Goal: Obtain resource: Obtain resource

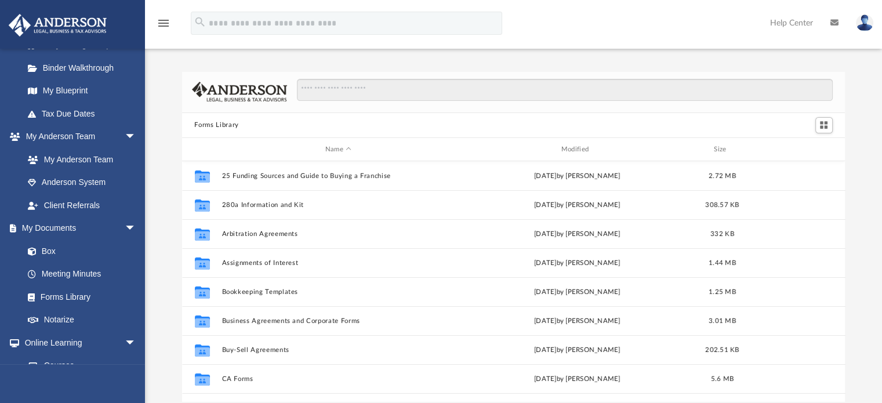
scroll to position [290, 0]
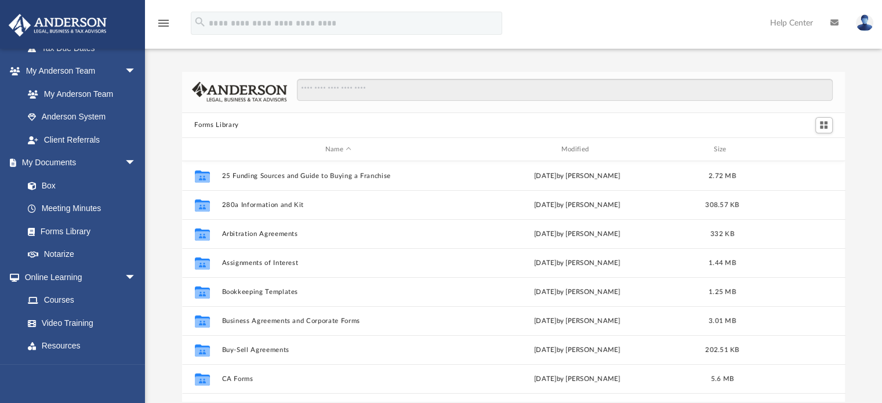
click at [59, 176] on link "Box" at bounding box center [79, 185] width 126 height 23
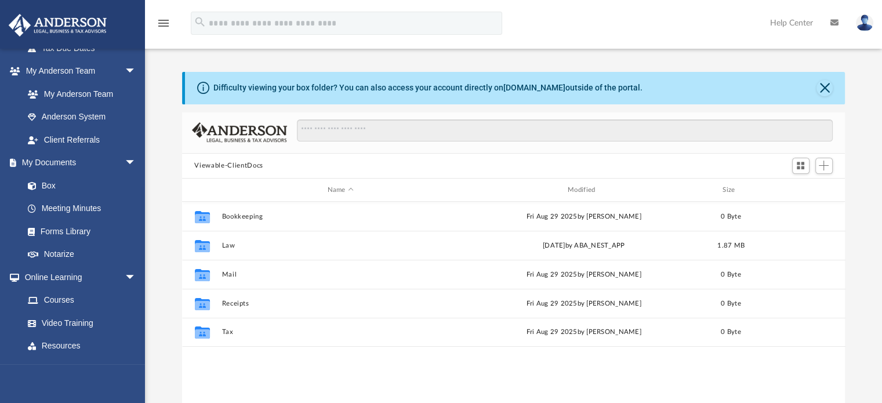
scroll to position [255, 654]
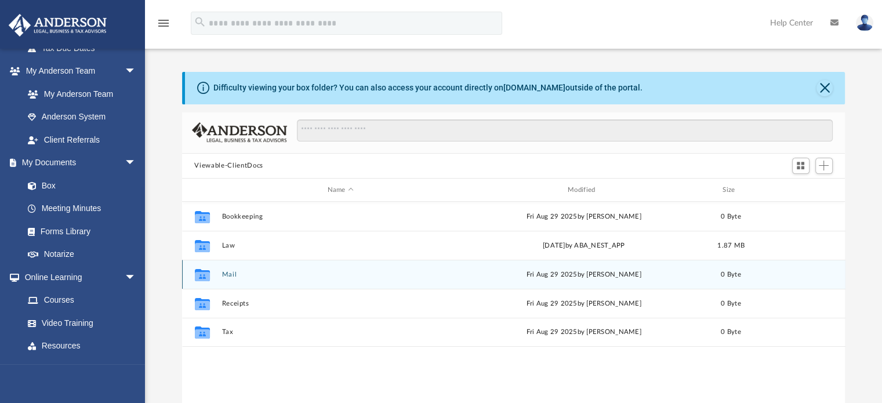
click at [213, 280] on div "Collaborated Folder" at bounding box center [201, 275] width 29 height 19
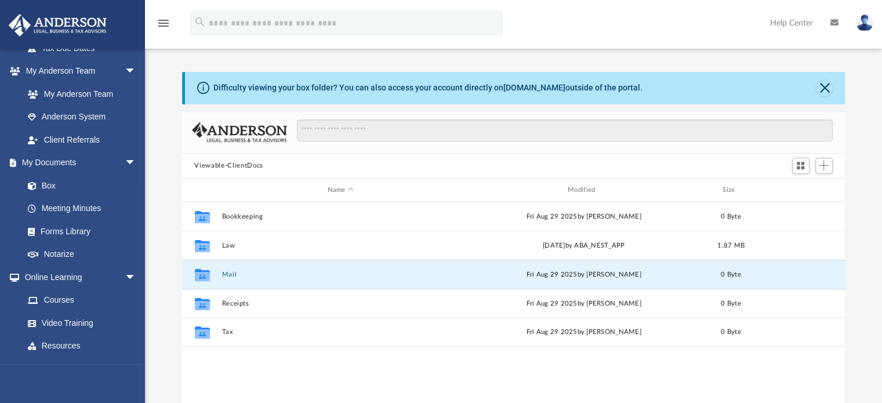
click at [225, 276] on button "Mail" at bounding box center [341, 275] width 238 height 8
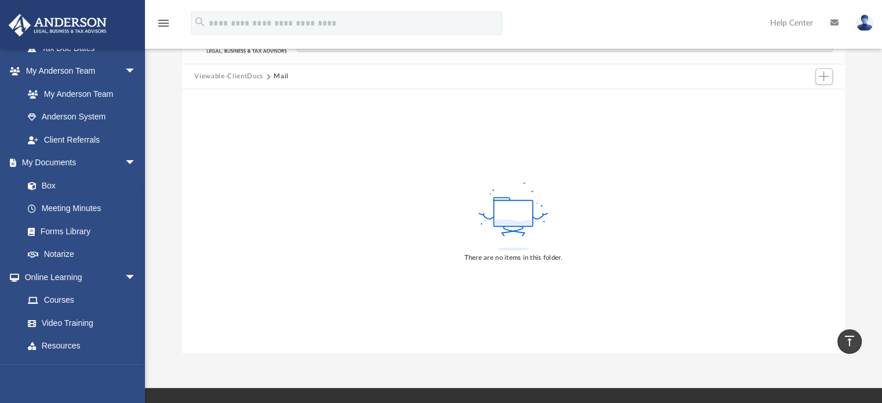
scroll to position [0, 0]
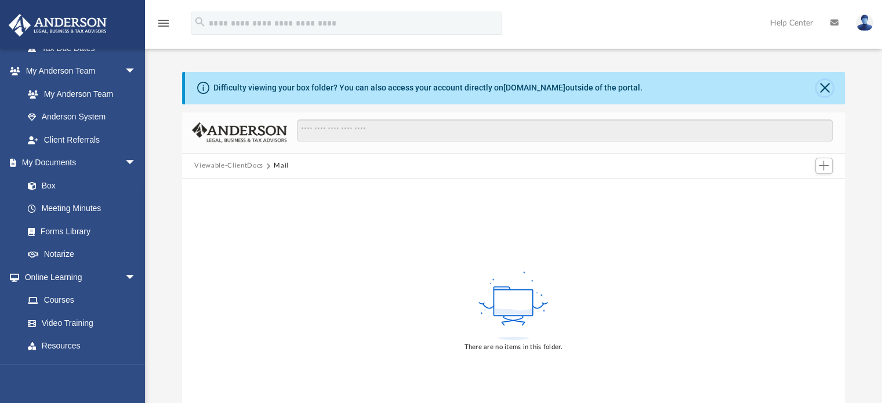
click at [827, 92] on button "Close" at bounding box center [825, 88] width 16 height 16
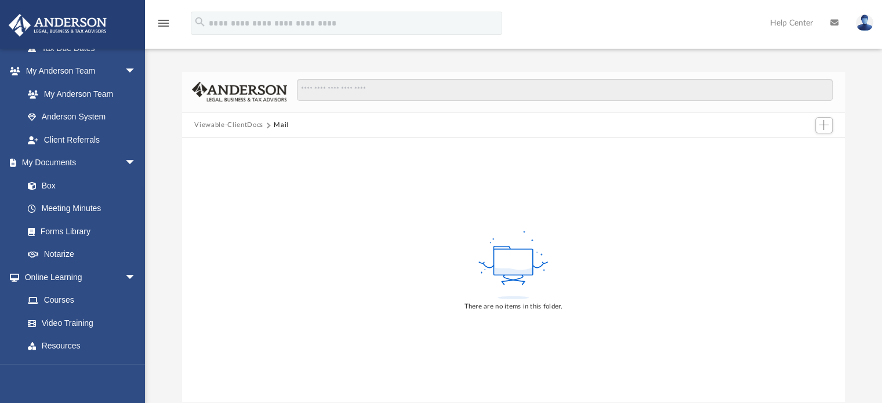
click at [45, 193] on link "Box" at bounding box center [79, 185] width 126 height 23
click at [44, 183] on link "Box" at bounding box center [79, 185] width 126 height 23
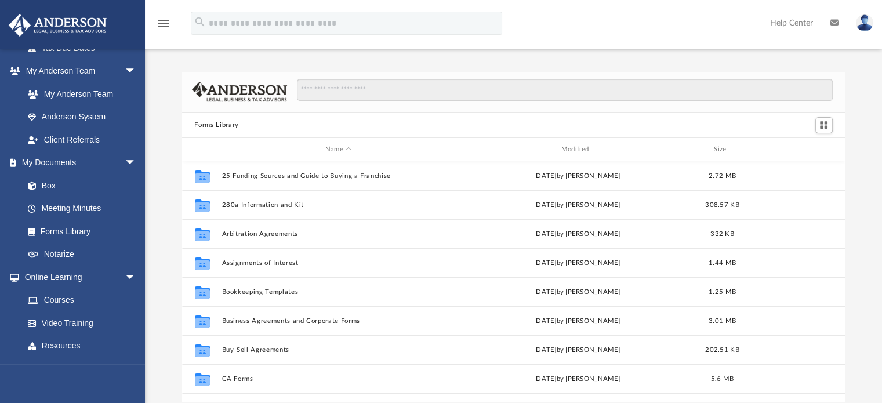
scroll to position [255, 654]
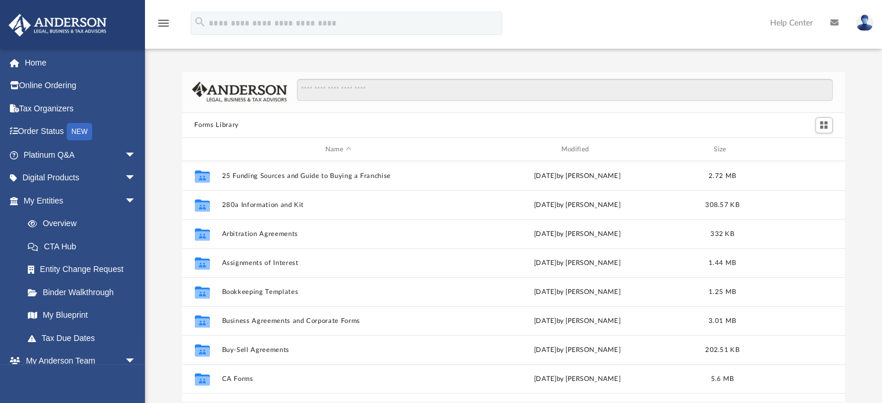
scroll to position [255, 654]
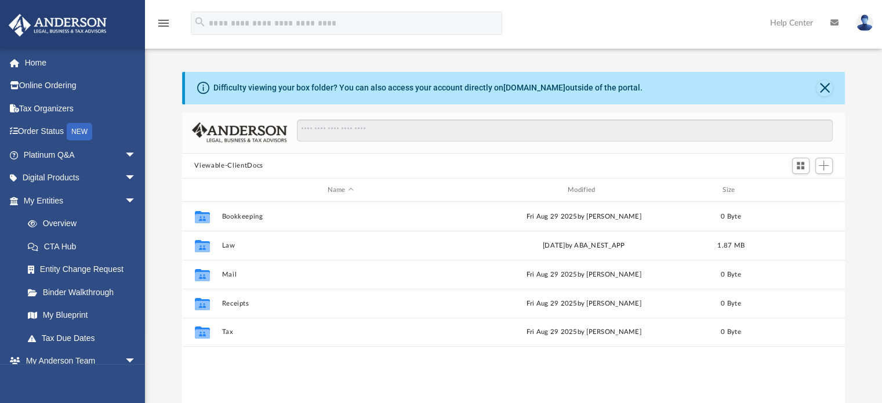
scroll to position [255, 654]
click at [230, 243] on button "Law" at bounding box center [341, 246] width 238 height 8
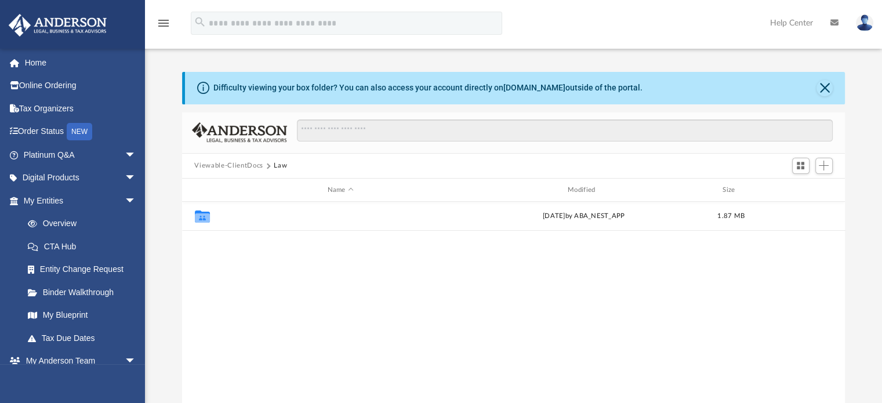
click at [248, 214] on button "Lucre Ventures, LLC" at bounding box center [341, 217] width 238 height 8
click at [346, 243] on button "[DATE] (08:47:01) - Lucre Ventures, LLC - EIN Letter from IRS.pdf" at bounding box center [341, 246] width 238 height 8
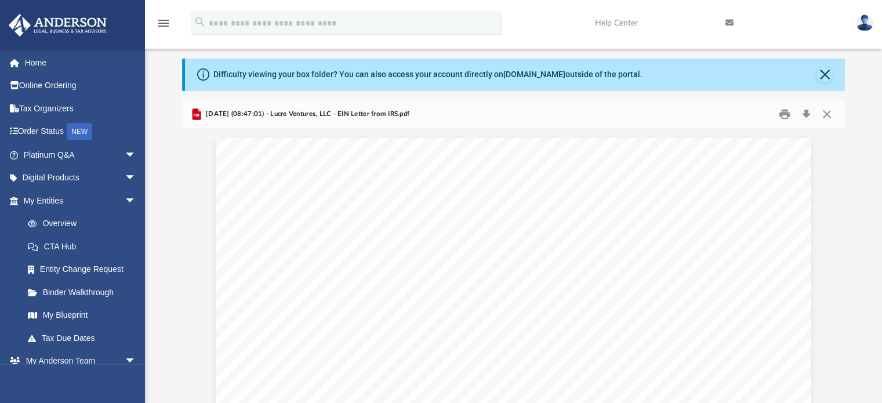
scroll to position [0, 0]
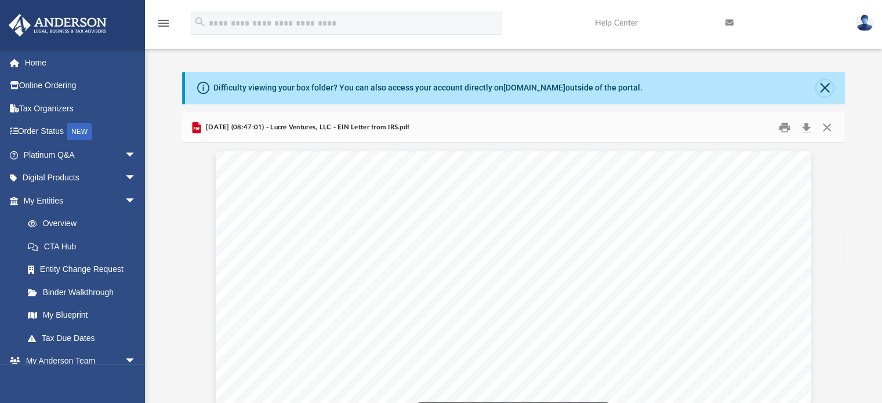
click at [827, 82] on button "Close" at bounding box center [825, 88] width 16 height 16
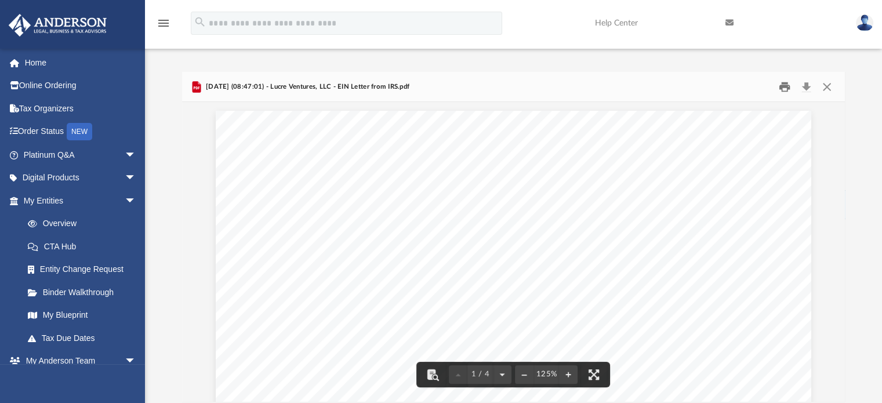
click at [784, 92] on button "Print" at bounding box center [784, 87] width 23 height 18
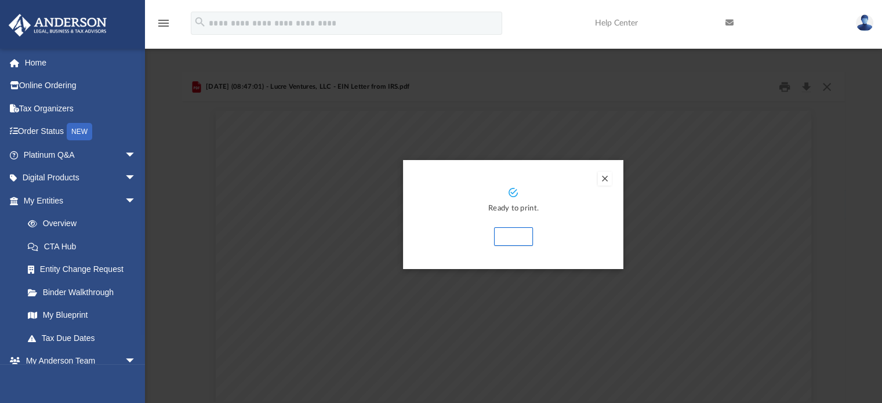
click at [506, 241] on button "Print" at bounding box center [513, 236] width 39 height 19
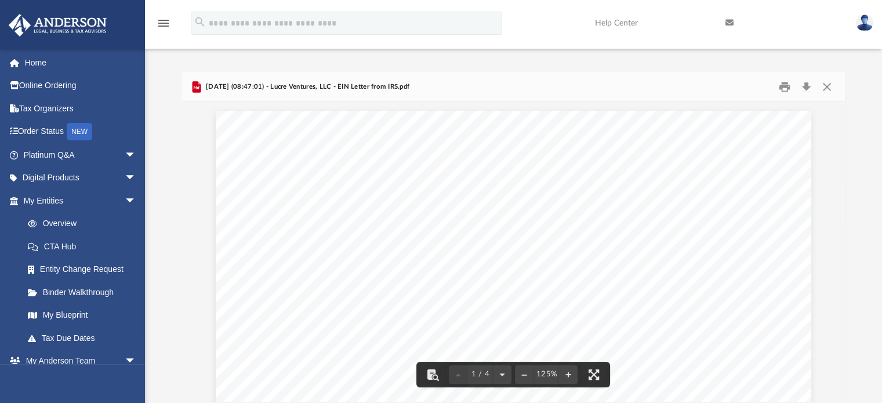
click at [827, 88] on button "Close" at bounding box center [827, 87] width 21 height 18
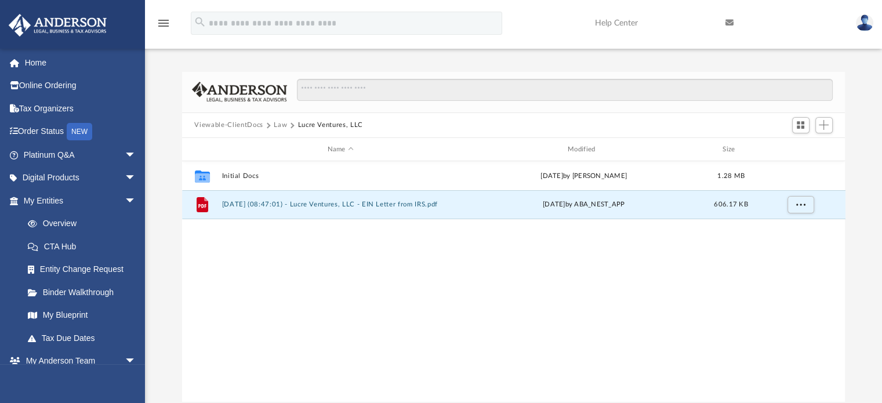
click at [125, 178] on span "arrow_drop_down" at bounding box center [136, 179] width 23 height 24
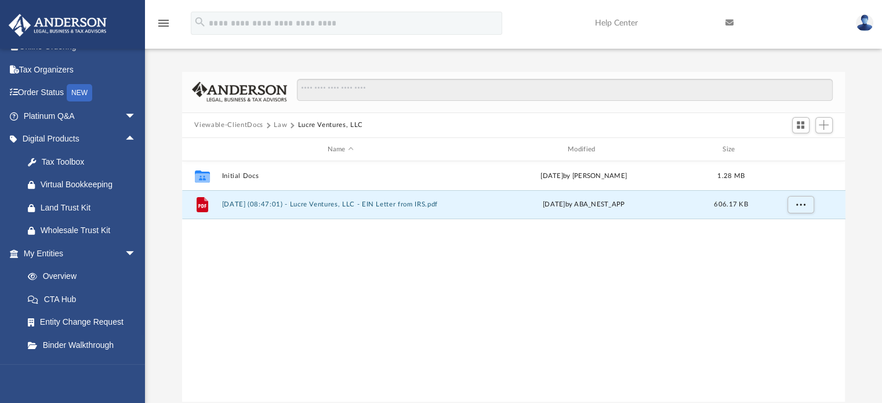
scroll to position [58, 0]
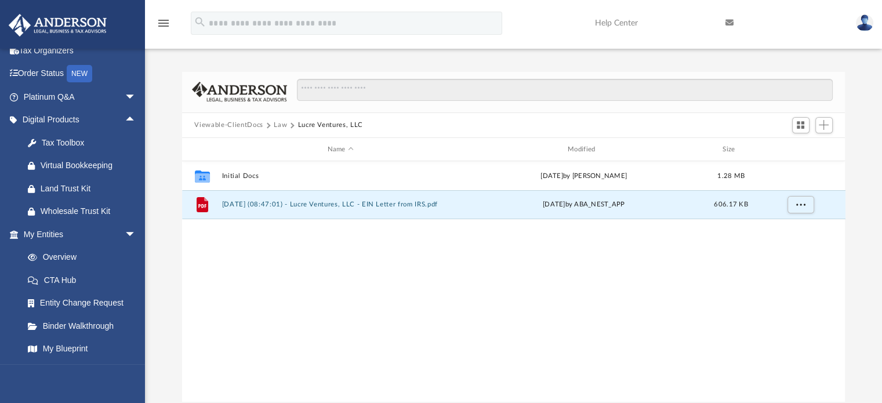
click at [79, 145] on div "Tax Toolbox" at bounding box center [90, 143] width 99 height 15
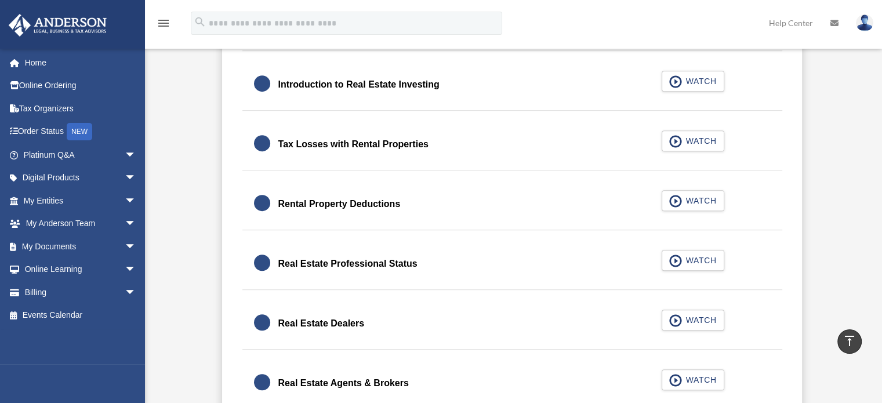
scroll to position [696, 0]
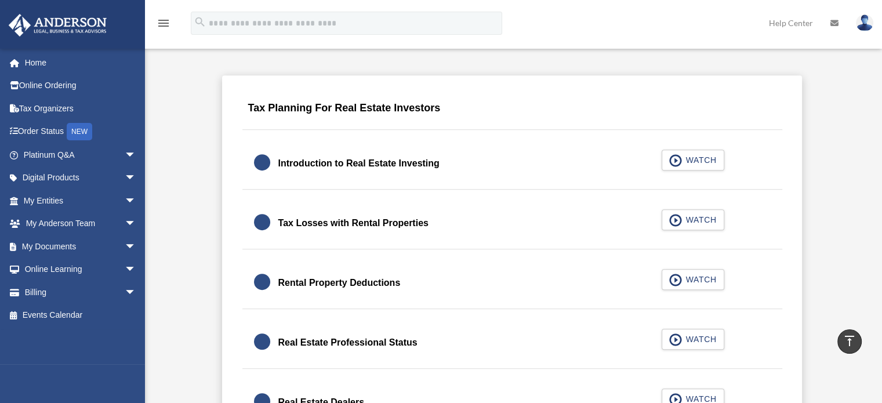
click at [125, 156] on span "arrow_drop_down" at bounding box center [136, 155] width 23 height 24
